Goal: Information Seeking & Learning: Learn about a topic

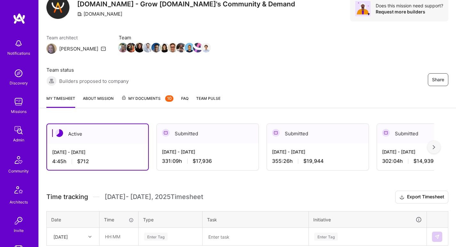
scroll to position [109, 0]
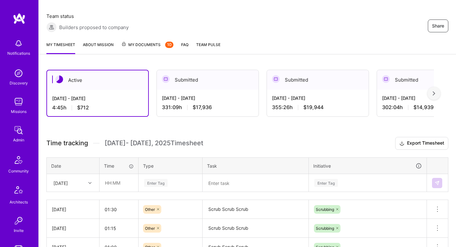
click at [79, 178] on div "[DATE]" at bounding box center [68, 183] width 36 height 11
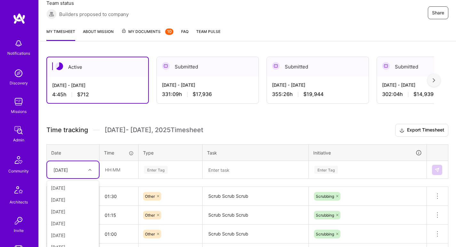
scroll to position [13, 0]
click at [119, 161] on input "text" at bounding box center [119, 169] width 38 height 17
type input "01:15"
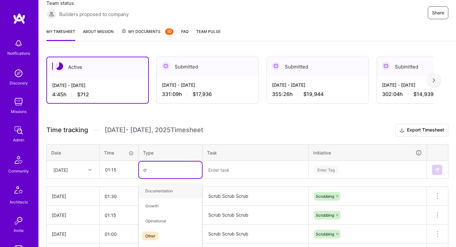
type input "oth"
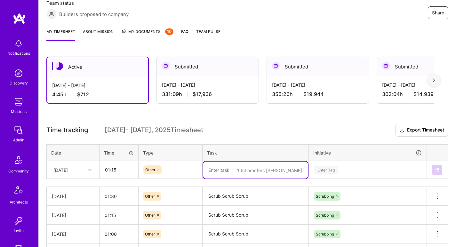
paste textarea "Scrub Scrub Scrub"
type textarea "Scrub Scrub Scrub"
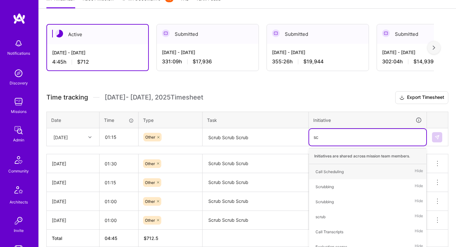
type input "scr"
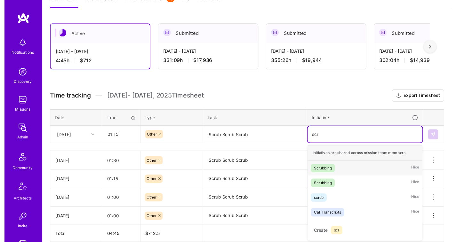
scroll to position [154, 0]
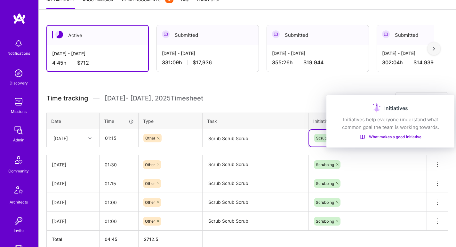
click at [440, 106] on div "Initiatives" at bounding box center [390, 108] width 113 height 10
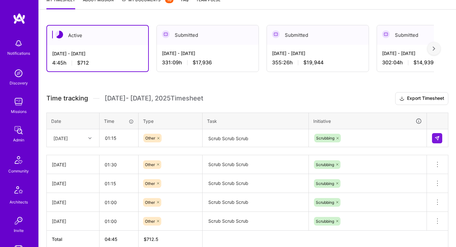
drag, startPoint x: 453, startPoint y: 83, endPoint x: 447, endPoint y: 92, distance: 10.5
click at [453, 83] on div "Active Aug 16 - Aug 31, 2025 4:45 h $712 Submitted Aug 1 - Aug 15, 2025 331:09 …" at bounding box center [248, 148] width 418 height 262
click at [439, 133] on button at bounding box center [437, 138] width 10 height 10
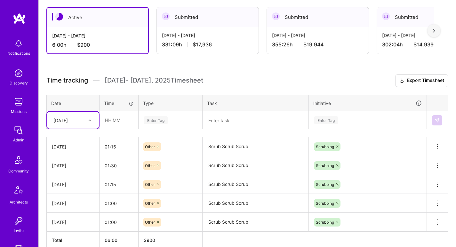
scroll to position [173, 0]
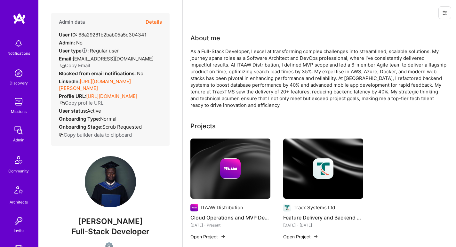
click at [113, 89] on link "https://linkedin.com/in/nwabunor-onwuanyi" at bounding box center [95, 84] width 72 height 13
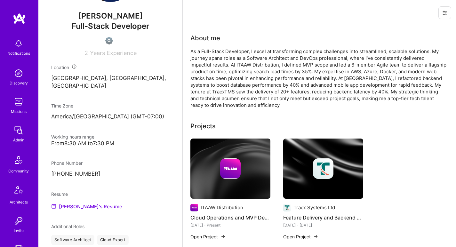
scroll to position [322, 0]
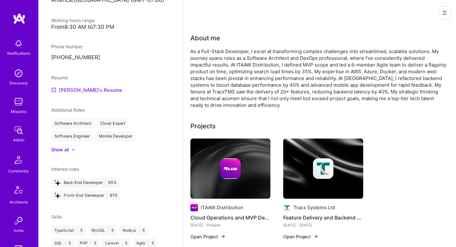
click at [96, 94] on link "Nwabunor's Resume" at bounding box center [86, 90] width 71 height 8
click at [235, 72] on div "As a Full-Stack Developer, I excel at transforming complex challenges into stre…" at bounding box center [319, 78] width 256 height 61
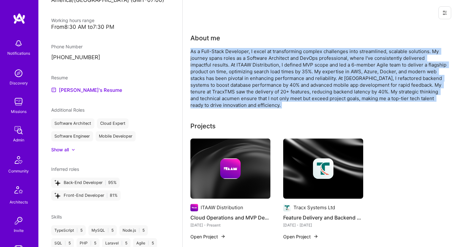
click at [235, 72] on div "As a Full-Stack Developer, I excel at transforming complex challenges into stre…" at bounding box center [319, 78] width 256 height 61
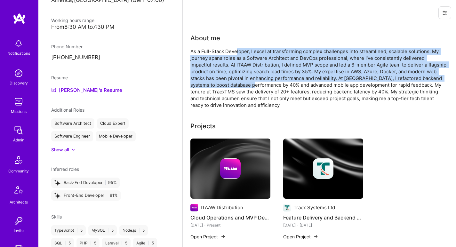
drag, startPoint x: 236, startPoint y: 51, endPoint x: 229, endPoint y: 86, distance: 36.3
click at [229, 86] on div "As a Full-Stack Developer, I excel at transforming complex challenges into stre…" at bounding box center [319, 78] width 256 height 61
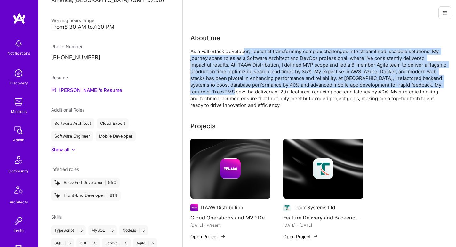
drag, startPoint x: 226, startPoint y: 93, endPoint x: 243, endPoint y: 52, distance: 44.6
click at [243, 52] on div "As a Full-Stack Developer, I excel at transforming complex challenges into stre…" at bounding box center [319, 78] width 256 height 61
drag, startPoint x: 243, startPoint y: 52, endPoint x: 226, endPoint y: 99, distance: 49.8
click at [227, 98] on div "As a Full-Stack Developer, I excel at transforming complex challenges into stre…" at bounding box center [319, 78] width 256 height 61
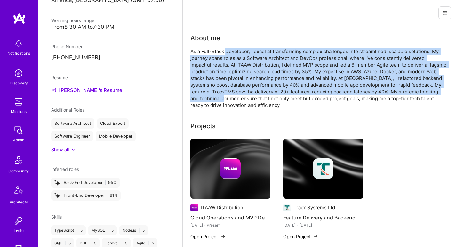
click at [226, 99] on div "As a Full-Stack Developer, I excel at transforming complex challenges into stre…" at bounding box center [319, 78] width 256 height 61
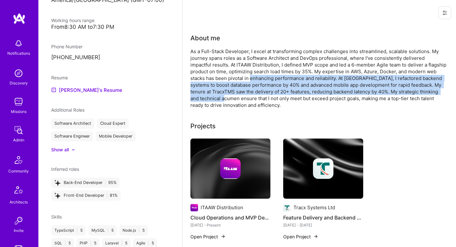
drag, startPoint x: 226, startPoint y: 99, endPoint x: 237, endPoint y: 77, distance: 24.8
click at [237, 77] on div "As a Full-Stack Developer, I excel at transforming complex challenges into stre…" at bounding box center [319, 78] width 256 height 61
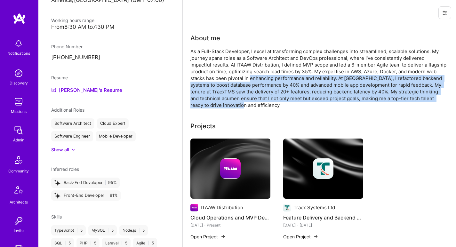
drag, startPoint x: 237, startPoint y: 77, endPoint x: 229, endPoint y: 105, distance: 29.4
click at [229, 105] on div "As a Full-Stack Developer, I excel at transforming complex challenges into stre…" at bounding box center [319, 78] width 256 height 61
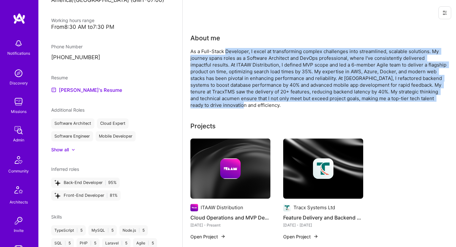
drag, startPoint x: 229, startPoint y: 105, endPoint x: 242, endPoint y: 53, distance: 53.1
click at [242, 53] on div "As a Full-Stack Developer, I excel at transforming complex challenges into stre…" at bounding box center [319, 78] width 256 height 61
drag, startPoint x: 242, startPoint y: 53, endPoint x: 228, endPoint y: 104, distance: 53.1
click at [228, 104] on div "As a Full-Stack Developer, I excel at transforming complex challenges into stre…" at bounding box center [319, 78] width 256 height 61
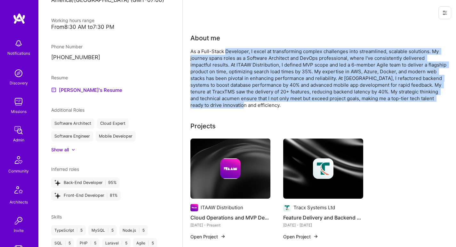
click at [228, 104] on div "As a Full-Stack Developer, I excel at transforming complex challenges into stre…" at bounding box center [319, 78] width 256 height 61
drag, startPoint x: 228, startPoint y: 104, endPoint x: 250, endPoint y: 50, distance: 58.5
click at [250, 50] on div "As a Full-Stack Developer, I excel at transforming complex challenges into stre…" at bounding box center [319, 78] width 256 height 61
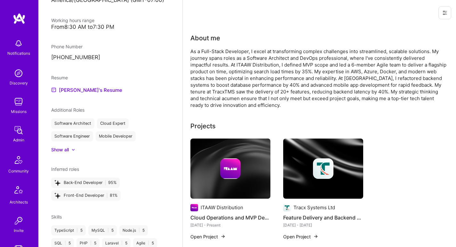
click at [229, 50] on div "As a Full-Stack Developer, I excel at transforming complex challenges into stre…" at bounding box center [319, 78] width 256 height 61
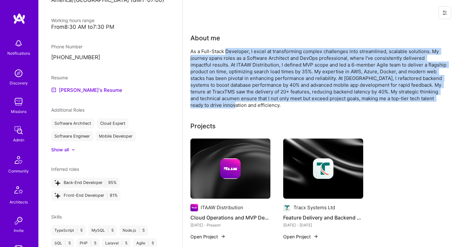
drag, startPoint x: 229, startPoint y: 50, endPoint x: 218, endPoint y: 106, distance: 56.9
click at [218, 106] on div "As a Full-Stack Developer, I excel at transforming complex challenges into stre…" at bounding box center [319, 78] width 256 height 61
drag, startPoint x: 218, startPoint y: 106, endPoint x: 218, endPoint y: 50, distance: 55.7
click at [218, 49] on div "As a Full-Stack Developer, I excel at transforming complex challenges into stre…" at bounding box center [319, 78] width 256 height 61
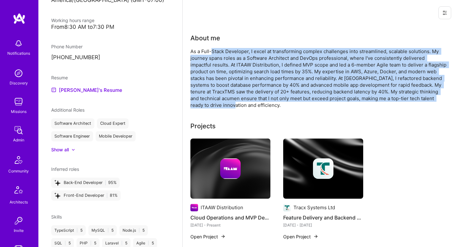
click at [218, 50] on div "As a Full-Stack Developer, I excel at transforming complex challenges into stre…" at bounding box center [319, 78] width 256 height 61
drag, startPoint x: 218, startPoint y: 50, endPoint x: 218, endPoint y: 108, distance: 57.3
click at [218, 108] on div "As a Full-Stack Developer, I excel at transforming complex challenges into stre…" at bounding box center [319, 78] width 256 height 61
drag, startPoint x: 218, startPoint y: 108, endPoint x: 221, endPoint y: 52, distance: 56.1
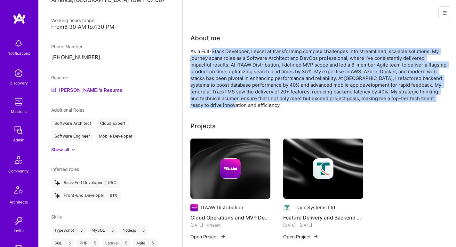
click at [220, 52] on div "As a Full-Stack Developer, I excel at transforming complex challenges into stre…" at bounding box center [319, 78] width 256 height 61
click at [221, 52] on div "As a Full-Stack Developer, I excel at transforming complex challenges into stre…" at bounding box center [319, 78] width 256 height 61
drag, startPoint x: 221, startPoint y: 52, endPoint x: 214, endPoint y: 105, distance: 54.0
click at [214, 105] on div "As a Full-Stack Developer, I excel at transforming complex challenges into stre…" at bounding box center [319, 78] width 256 height 61
click at [280, 52] on div "As a Full-Stack Developer, I excel at transforming complex challenges into stre…" at bounding box center [319, 78] width 256 height 61
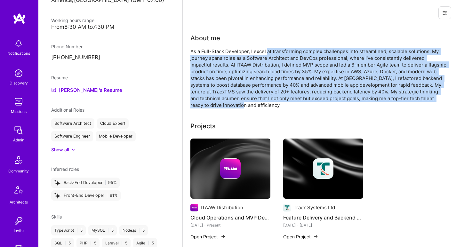
drag, startPoint x: 268, startPoint y: 51, endPoint x: 236, endPoint y: 105, distance: 63.2
click at [236, 105] on div "As a Full-Stack Developer, I excel at transforming complex challenges into stre…" at bounding box center [319, 78] width 256 height 61
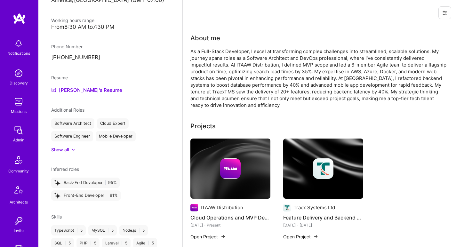
click at [236, 106] on div "As a Full-Stack Developer, I excel at transforming complex challenges into stre…" at bounding box center [319, 78] width 256 height 61
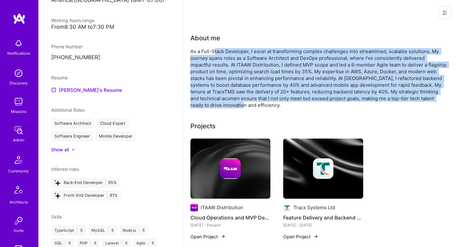
drag, startPoint x: 235, startPoint y: 106, endPoint x: 215, endPoint y: 51, distance: 58.7
click at [214, 51] on div "As a Full-Stack Developer, I excel at transforming complex challenges into stre…" at bounding box center [319, 78] width 256 height 61
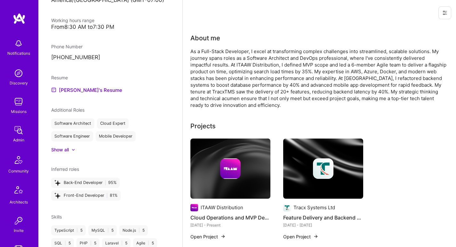
click at [215, 51] on div "As a Full-Stack Developer, I excel at transforming complex challenges into stre…" at bounding box center [319, 78] width 256 height 61
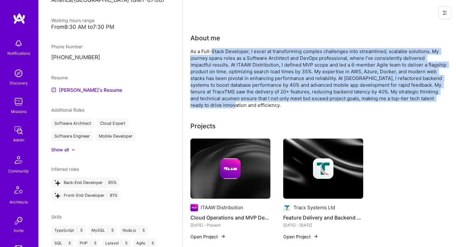
drag, startPoint x: 215, startPoint y: 51, endPoint x: 220, endPoint y: 103, distance: 52.4
click at [220, 103] on div "As a Full-Stack Developer, I excel at transforming complex challenges into stre…" at bounding box center [319, 78] width 256 height 61
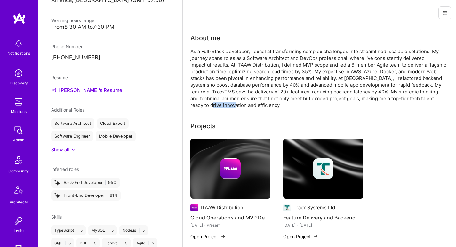
click at [220, 103] on div "As a Full-Stack Developer, I excel at transforming complex challenges into stre…" at bounding box center [319, 78] width 256 height 61
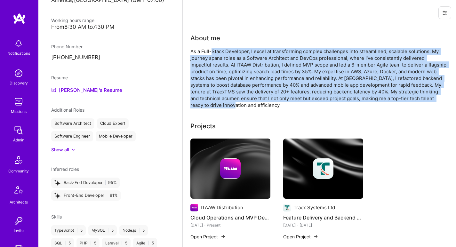
drag, startPoint x: 220, startPoint y: 103, endPoint x: 221, endPoint y: 53, distance: 49.7
click at [221, 53] on div "As a Full-Stack Developer, I excel at transforming complex challenges into stre…" at bounding box center [319, 78] width 256 height 61
drag, startPoint x: 221, startPoint y: 53, endPoint x: 223, endPoint y: 103, distance: 50.4
click at [223, 103] on div "As a Full-Stack Developer, I excel at transforming complex challenges into stre…" at bounding box center [319, 78] width 256 height 61
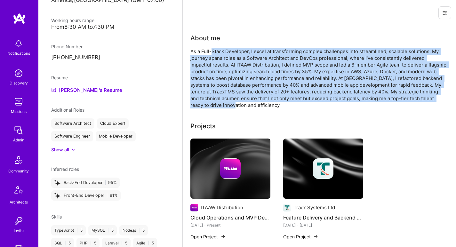
click at [223, 103] on div "As a Full-Stack Developer, I excel at transforming complex challenges into stre…" at bounding box center [319, 78] width 256 height 61
drag, startPoint x: 223, startPoint y: 103, endPoint x: 223, endPoint y: 53, distance: 49.6
click at [223, 54] on div "As a Full-Stack Developer, I excel at transforming complex challenges into stre…" at bounding box center [319, 78] width 256 height 61
click at [223, 53] on div "As a Full-Stack Developer, I excel at transforming complex challenges into stre…" at bounding box center [319, 78] width 256 height 61
drag, startPoint x: 223, startPoint y: 53, endPoint x: 226, endPoint y: 103, distance: 49.1
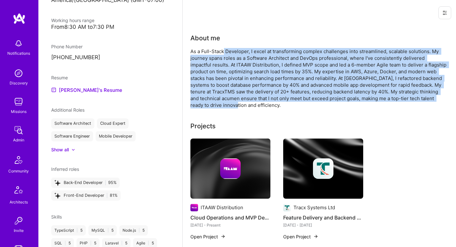
click at [226, 103] on div "As a Full-Stack Developer, I excel at transforming complex challenges into stre…" at bounding box center [319, 78] width 256 height 61
drag, startPoint x: 226, startPoint y: 103, endPoint x: 224, endPoint y: 49, distance: 53.2
click at [224, 49] on div "As a Full-Stack Developer, I excel at transforming complex challenges into stre…" at bounding box center [319, 78] width 256 height 61
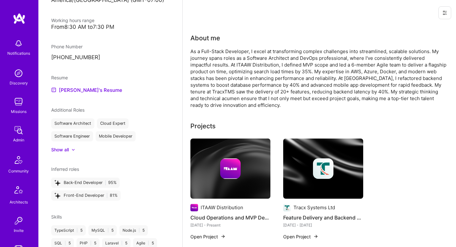
click at [222, 52] on div "As a Full-Stack Developer, I excel at transforming complex challenges into stre…" at bounding box center [319, 78] width 256 height 61
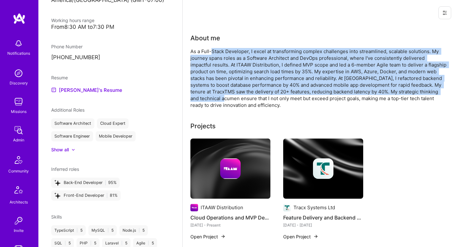
drag, startPoint x: 222, startPoint y: 52, endPoint x: 224, endPoint y: 95, distance: 43.6
click at [224, 95] on div "As a Full-Stack Developer, I excel at transforming complex challenges into stre…" at bounding box center [319, 78] width 256 height 61
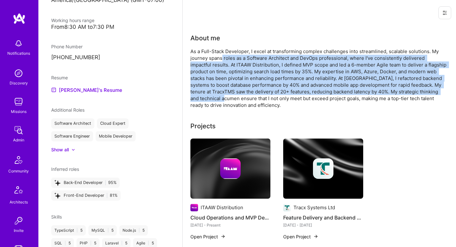
drag, startPoint x: 224, startPoint y: 95, endPoint x: 222, endPoint y: 54, distance: 41.0
click at [222, 54] on div "As a Full-Stack Developer, I excel at transforming complex challenges into stre…" at bounding box center [319, 78] width 256 height 61
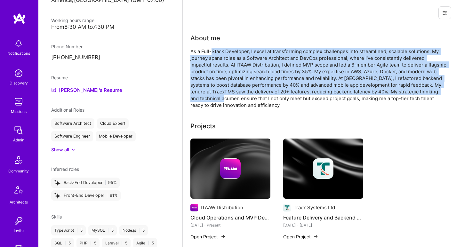
click at [222, 54] on div "As a Full-Stack Developer, I excel at transforming complex challenges into stre…" at bounding box center [319, 78] width 256 height 61
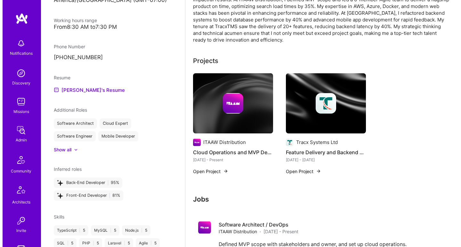
scroll to position [94, 0]
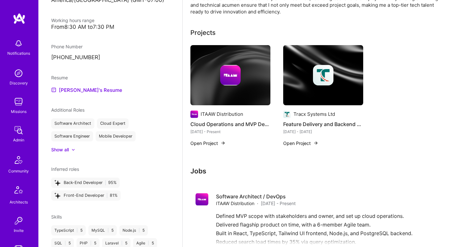
click at [224, 71] on img at bounding box center [230, 75] width 21 height 21
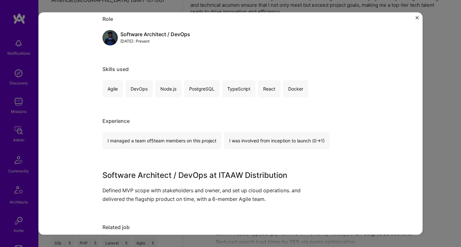
scroll to position [126, 0]
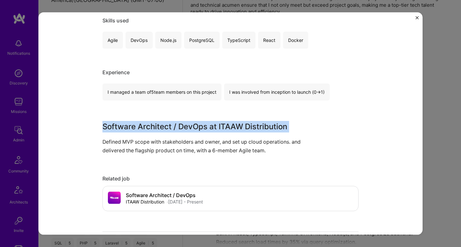
drag, startPoint x: 166, startPoint y: 120, endPoint x: 219, endPoint y: 127, distance: 54.2
click at [218, 133] on div "Cloud Operations and MVP Development ITAAW Distribution Cloud Services, SaaS Ro…" at bounding box center [231, 137] width 256 height 474
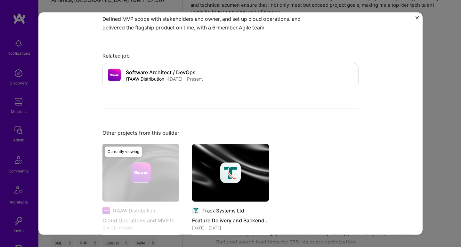
scroll to position [277, 0]
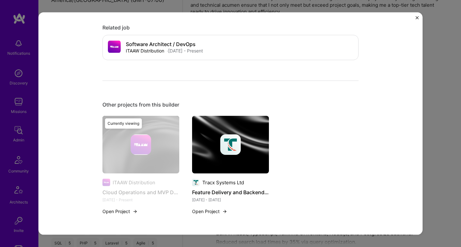
click at [220, 123] on img at bounding box center [230, 145] width 77 height 58
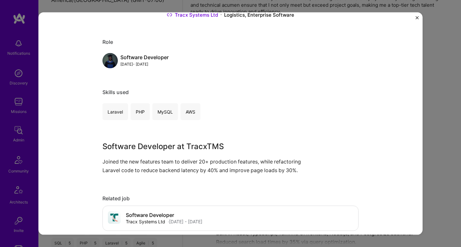
scroll to position [72, 0]
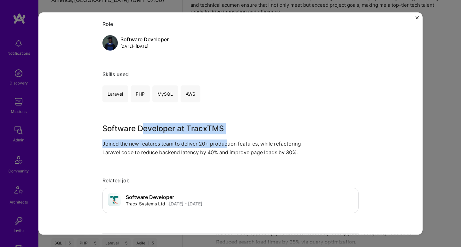
drag, startPoint x: 141, startPoint y: 124, endPoint x: 227, endPoint y: 144, distance: 88.0
click at [227, 144] on div "Software Developer at TracxTMS Joined the new features team to deliver 20+ prod…" at bounding box center [207, 140] width 208 height 34
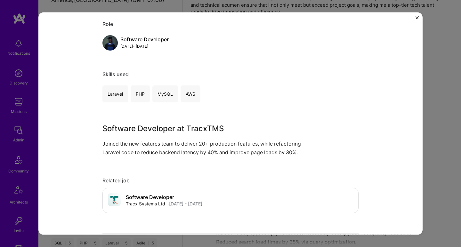
click at [227, 144] on p "Joined the new features team to deliver 20+ production features, while refactor…" at bounding box center [207, 147] width 208 height 17
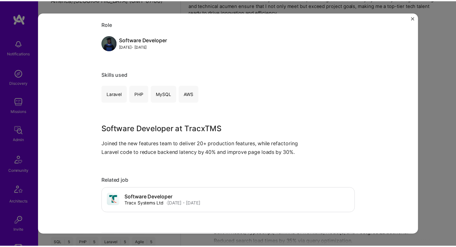
scroll to position [28, 0]
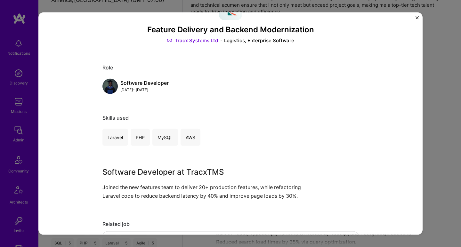
click at [426, 97] on div "Feature Delivery and Backend Modernization Tracx Systems Ltd Logistics, Enterpr…" at bounding box center [230, 123] width 461 height 247
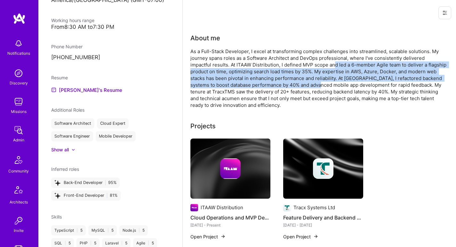
drag, startPoint x: 314, startPoint y: 65, endPoint x: 295, endPoint y: 85, distance: 27.6
click at [295, 85] on div "As a Full-Stack Developer, I excel at transforming complex challenges into stre…" at bounding box center [319, 78] width 256 height 61
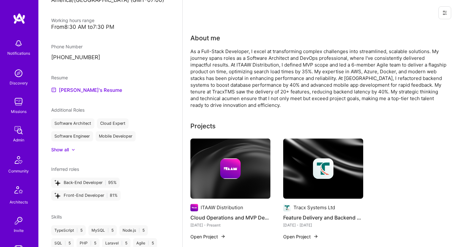
click at [295, 85] on div "As a Full-Stack Developer, I excel at transforming complex challenges into stre…" at bounding box center [319, 78] width 256 height 61
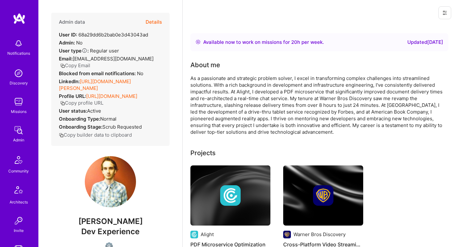
click at [116, 82] on link "[URL][DOMAIN_NAME][PERSON_NAME]" at bounding box center [95, 84] width 72 height 13
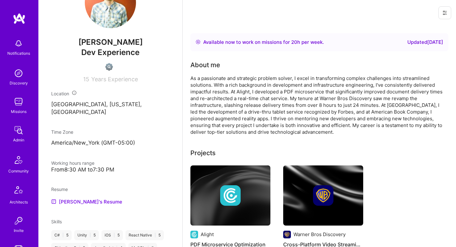
scroll to position [217, 0]
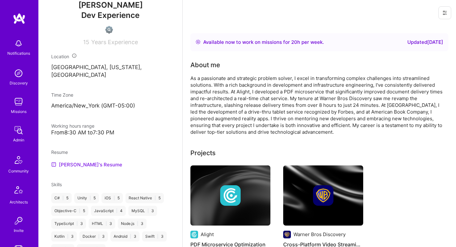
click at [71, 162] on link "[PERSON_NAME]'s Resume" at bounding box center [86, 165] width 71 height 8
click at [221, 92] on div "As a passionate and strategic problem solver, I excel in transforming complex c…" at bounding box center [319, 105] width 256 height 61
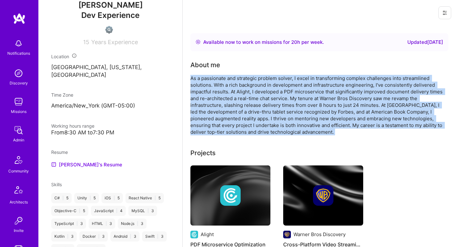
click at [221, 92] on div "As a passionate and strategic problem solver, I excel in transforming complex c…" at bounding box center [319, 105] width 256 height 61
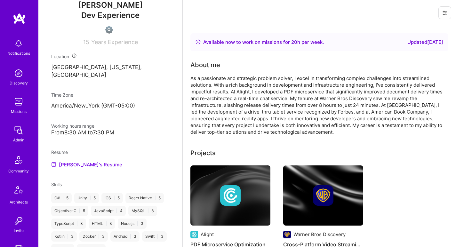
click at [143, 115] on div "Admin data Details User ID: 68a29dd6b2bab0e3d43043ad Admin: No User type Regula…" at bounding box center [110, 123] width 144 height 247
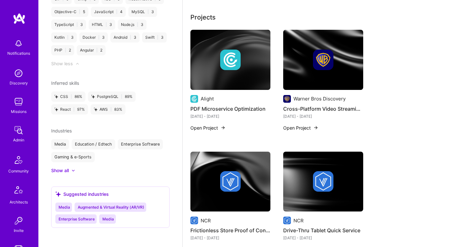
scroll to position [0, 0]
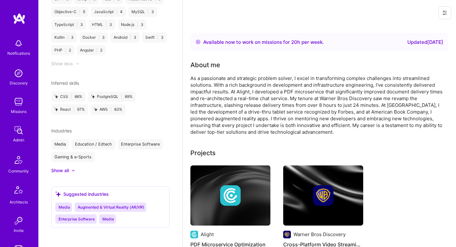
click at [238, 92] on div "As a passionate and strategic problem solver, I excel in transforming complex c…" at bounding box center [319, 105] width 256 height 61
click at [237, 92] on div "As a passionate and strategic problem solver, I excel in transforming complex c…" at bounding box center [319, 105] width 256 height 61
click at [237, 85] on div "As a passionate and strategic problem solver, I excel in transforming complex c…" at bounding box center [319, 105] width 256 height 61
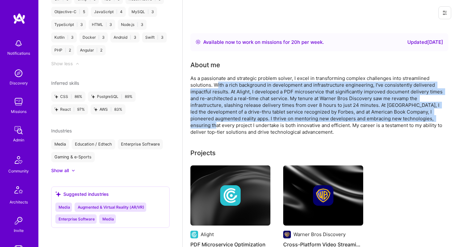
drag, startPoint x: 217, startPoint y: 85, endPoint x: 217, endPoint y: 126, distance: 41.3
click at [217, 126] on div "As a passionate and strategic problem solver, I excel in transforming complex c…" at bounding box center [319, 105] width 256 height 61
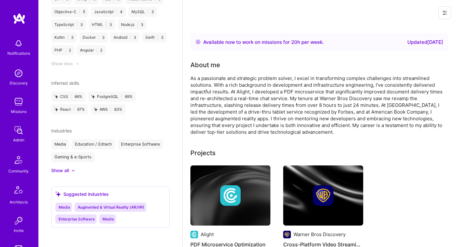
click at [217, 126] on div "As a passionate and strategic problem solver, I excel in transforming complex c…" at bounding box center [319, 105] width 256 height 61
